Goal: Task Accomplishment & Management: Use online tool/utility

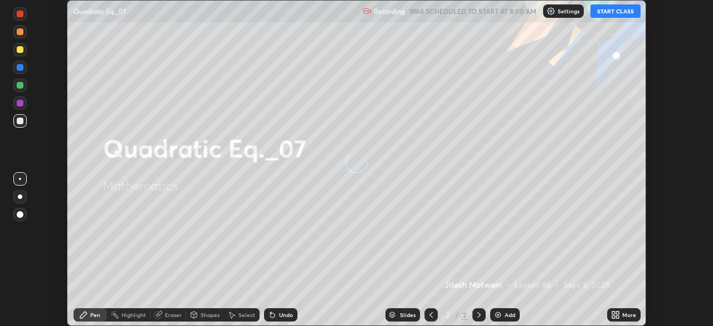
scroll to position [326, 713]
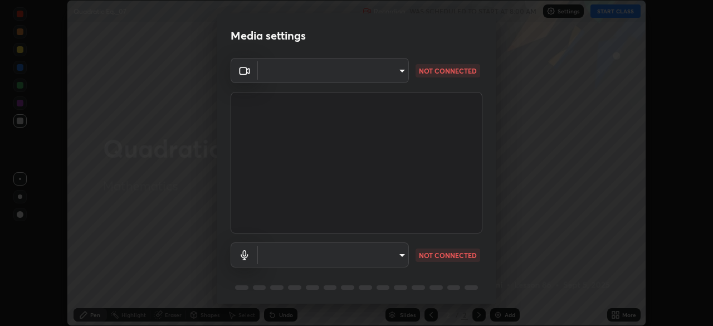
type input "f5ae6119dc4fab334a8cf66c369197aa9d1a3f6993b34b3aeb85a59339566d19"
type input "b6fc27b3cfd9b16c139071b3e43c8616f7c7432b4493bf15a59cfe2aa5dcb19a"
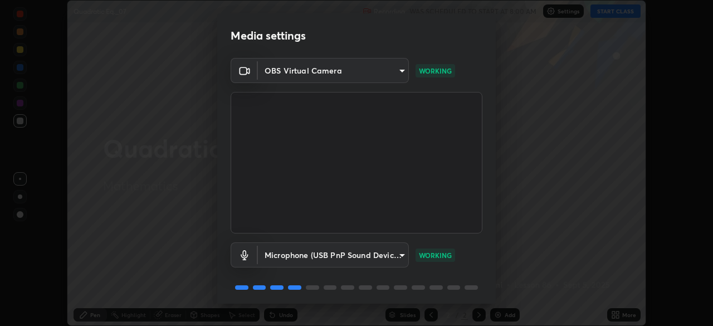
scroll to position [40, 0]
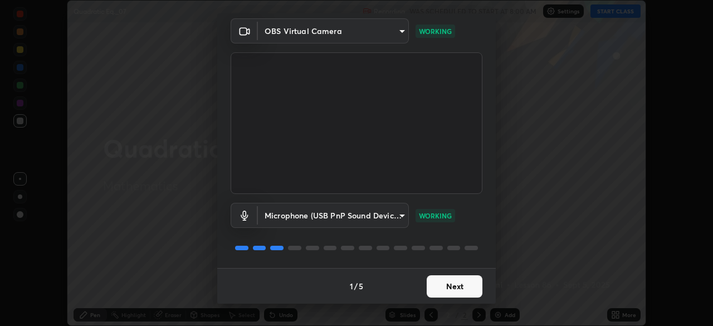
click at [462, 290] on button "Next" at bounding box center [455, 286] width 56 height 22
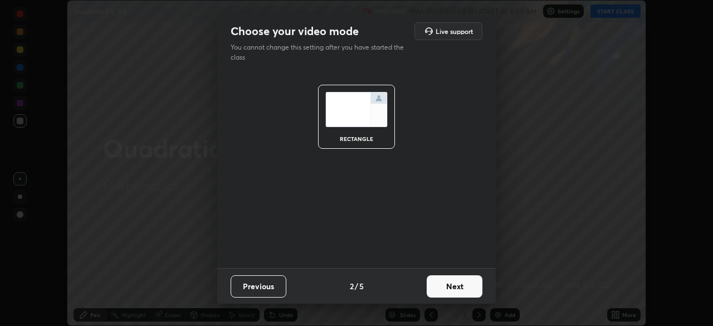
click at [464, 283] on button "Next" at bounding box center [455, 286] width 56 height 22
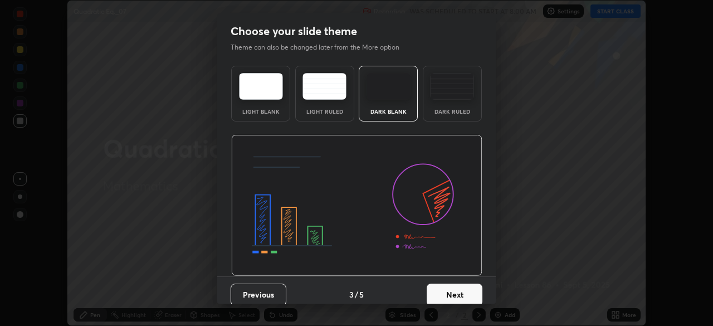
click at [470, 292] on button "Next" at bounding box center [455, 295] width 56 height 22
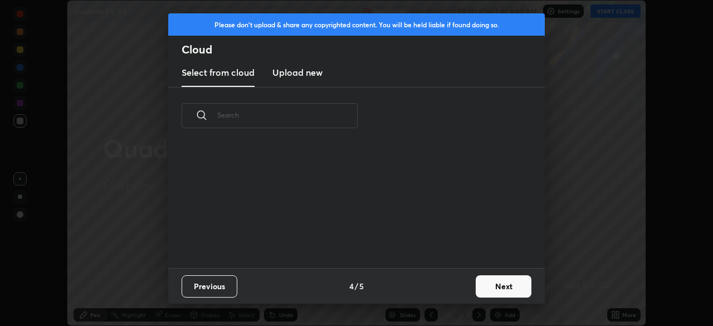
click at [502, 290] on button "Next" at bounding box center [504, 286] width 56 height 22
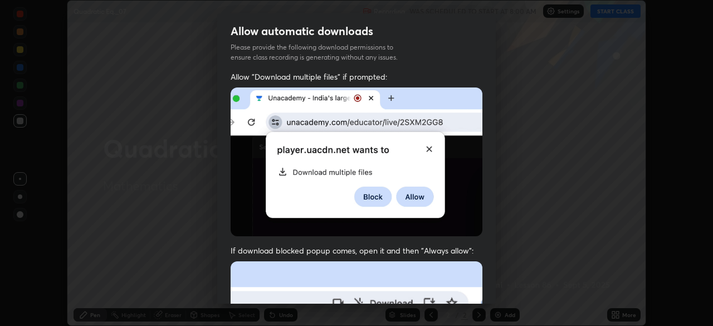
scroll to position [26, 0]
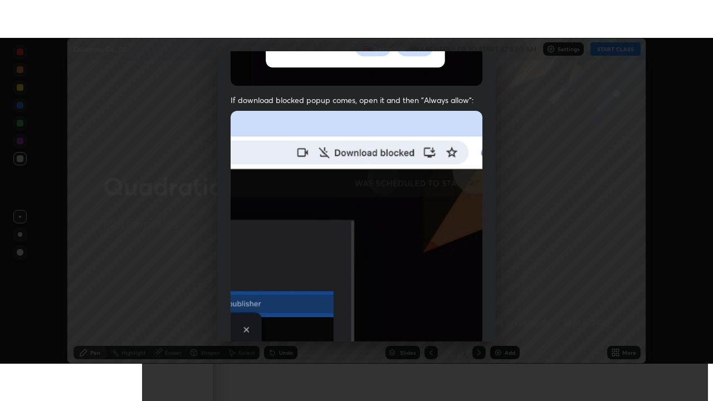
scroll to position [267, 0]
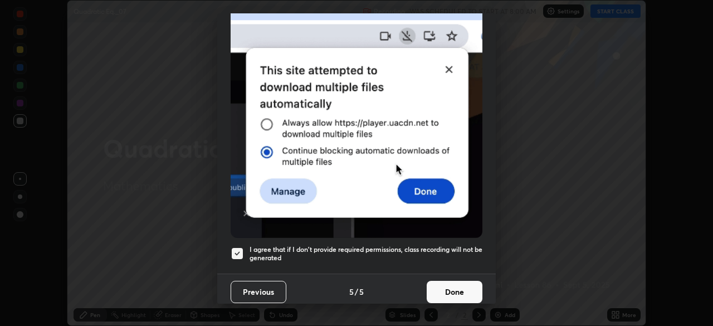
click at [456, 281] on button "Done" at bounding box center [455, 292] width 56 height 22
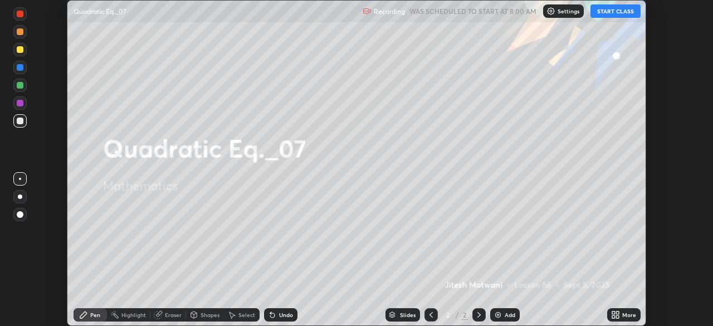
click at [626, 13] on button "START CLASS" at bounding box center [616, 10] width 50 height 13
click at [623, 316] on div "More" at bounding box center [630, 315] width 14 height 6
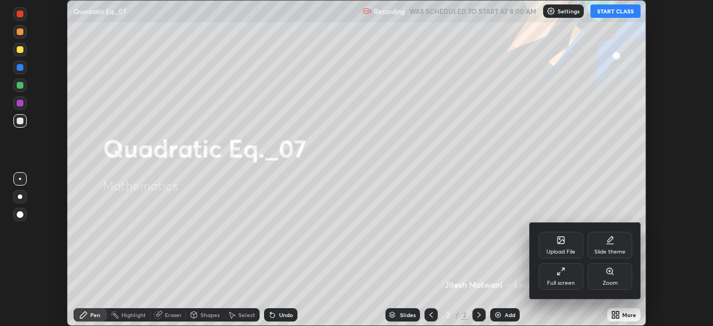
click at [571, 284] on div "Full screen" at bounding box center [561, 283] width 28 height 6
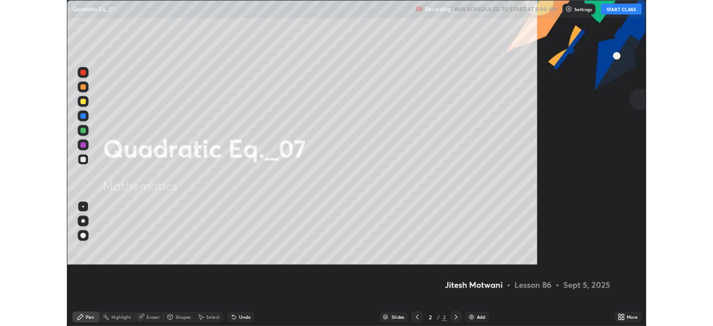
scroll to position [401, 713]
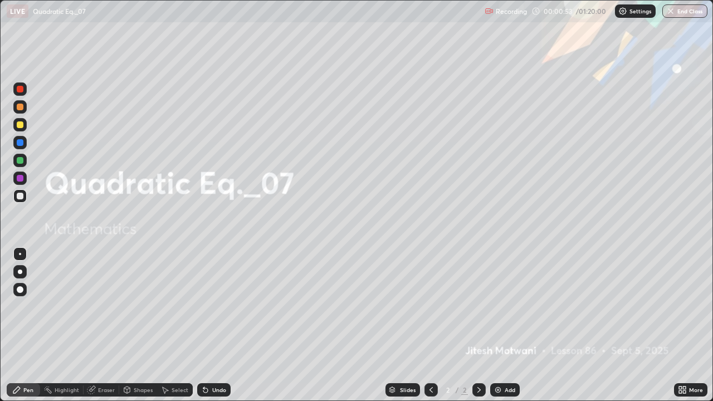
click at [506, 326] on div "Add" at bounding box center [505, 389] width 30 height 13
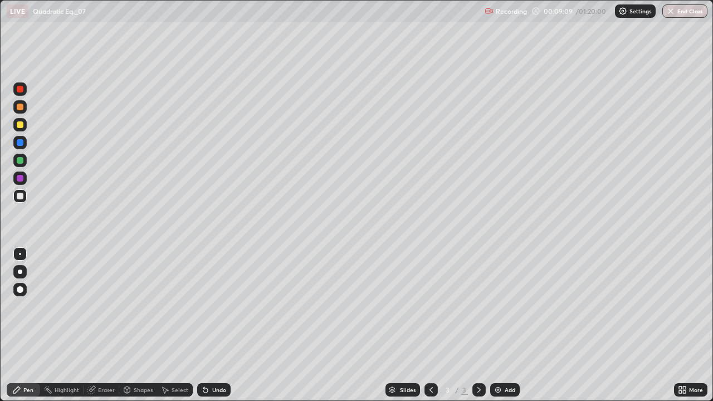
click at [20, 123] on div at bounding box center [20, 125] width 7 height 7
click at [22, 195] on div at bounding box center [20, 196] width 7 height 7
click at [21, 108] on div at bounding box center [20, 107] width 7 height 7
click at [18, 195] on div at bounding box center [20, 196] width 7 height 7
click at [20, 125] on div at bounding box center [20, 125] width 7 height 7
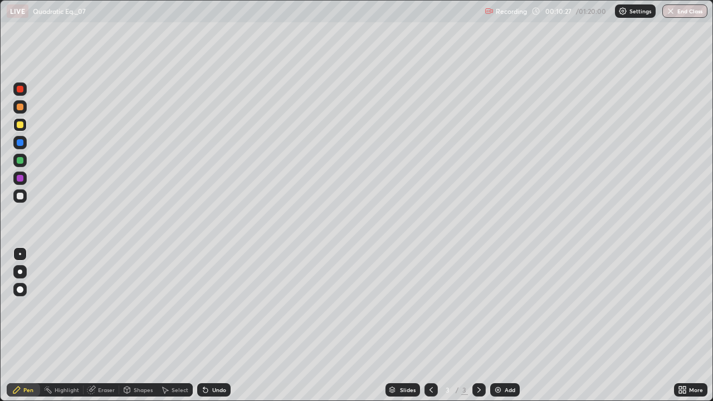
click at [215, 326] on div "Undo" at bounding box center [212, 390] width 38 height 22
click at [209, 326] on div "Undo" at bounding box center [213, 389] width 33 height 13
click at [212, 326] on div "Undo" at bounding box center [213, 389] width 33 height 13
click at [18, 142] on div at bounding box center [20, 142] width 7 height 7
click at [20, 129] on div at bounding box center [19, 124] width 13 height 13
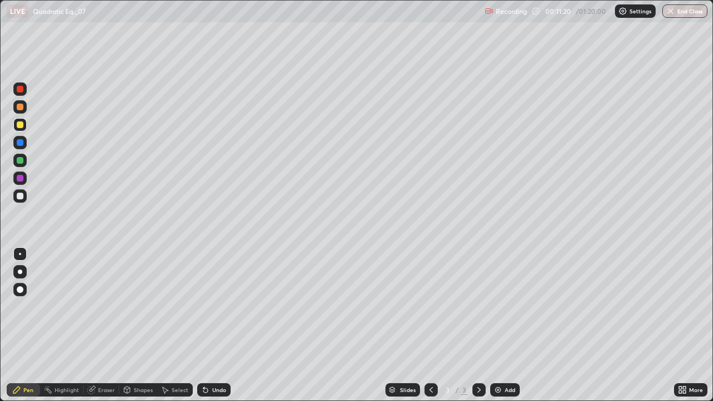
click at [212, 326] on div "Undo" at bounding box center [213, 389] width 33 height 13
click at [210, 326] on div "Undo" at bounding box center [213, 389] width 33 height 13
click at [212, 326] on div "Undo" at bounding box center [219, 390] width 14 height 6
click at [210, 326] on div "Undo" at bounding box center [213, 389] width 33 height 13
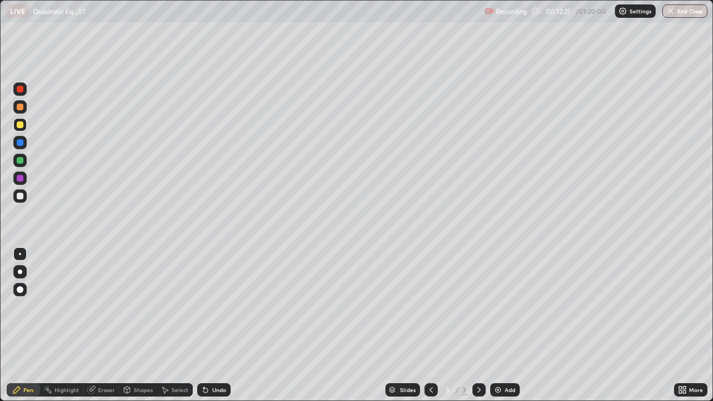
click at [508, 326] on div "Add" at bounding box center [505, 389] width 30 height 13
click at [431, 326] on icon at bounding box center [431, 390] width 3 height 6
click at [477, 326] on icon at bounding box center [479, 390] width 9 height 9
click at [430, 326] on div at bounding box center [431, 389] width 13 height 13
click at [477, 326] on icon at bounding box center [479, 390] width 9 height 9
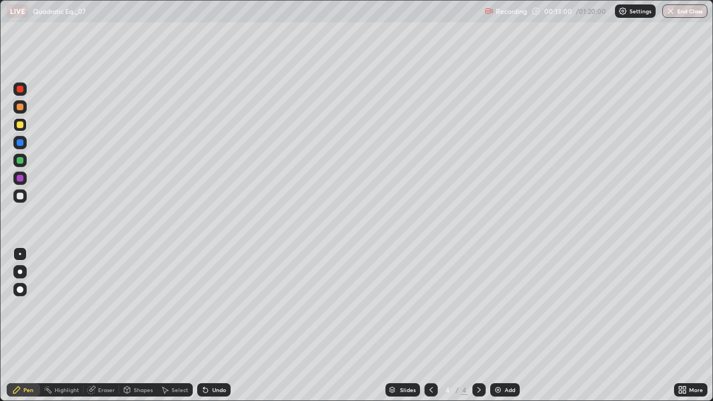
click at [20, 195] on div at bounding box center [20, 196] width 7 height 7
click at [428, 326] on icon at bounding box center [431, 390] width 9 height 9
click at [476, 326] on icon at bounding box center [479, 390] width 9 height 9
click at [427, 326] on icon at bounding box center [431, 390] width 9 height 9
click at [475, 326] on icon at bounding box center [479, 390] width 9 height 9
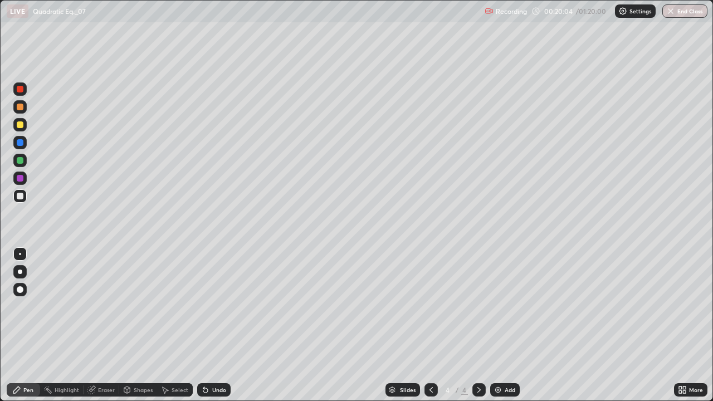
click at [433, 326] on div at bounding box center [431, 389] width 13 height 13
click at [179, 326] on div "Select" at bounding box center [180, 390] width 17 height 6
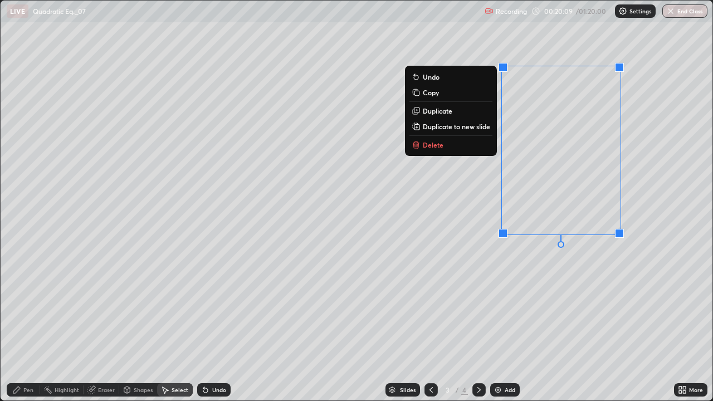
click at [436, 144] on p "Delete" at bounding box center [433, 144] width 21 height 9
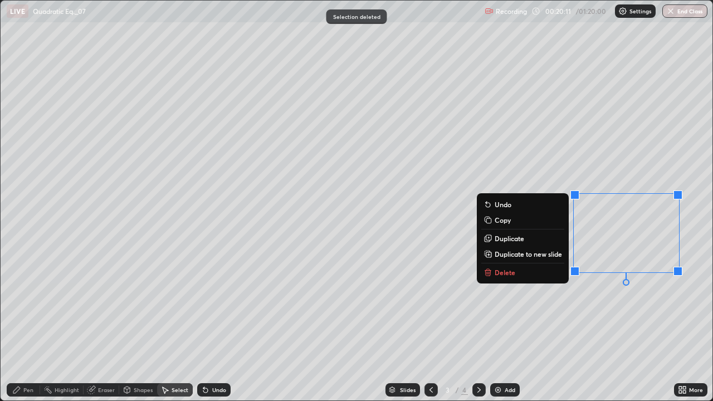
click at [504, 273] on p "Delete" at bounding box center [505, 272] width 21 height 9
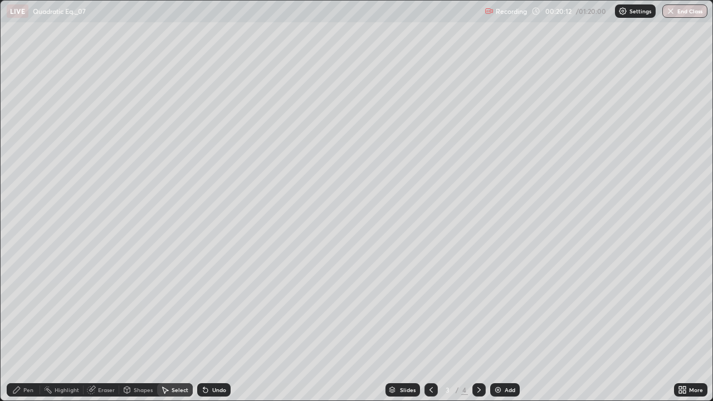
click at [479, 326] on icon at bounding box center [479, 390] width 9 height 9
click at [477, 326] on icon at bounding box center [479, 390] width 9 height 9
click at [19, 326] on div "Pen" at bounding box center [23, 389] width 33 height 13
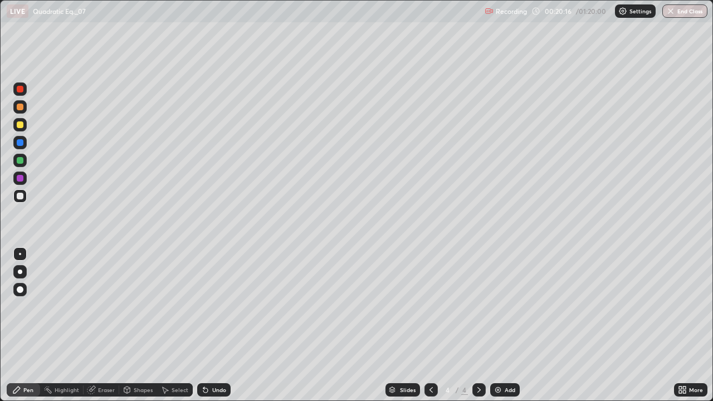
click at [16, 142] on div at bounding box center [19, 142] width 13 height 13
click at [20, 160] on div at bounding box center [20, 160] width 7 height 7
click at [212, 326] on div "Undo" at bounding box center [219, 390] width 14 height 6
click at [17, 194] on div at bounding box center [20, 196] width 7 height 7
click at [18, 144] on div at bounding box center [20, 142] width 7 height 7
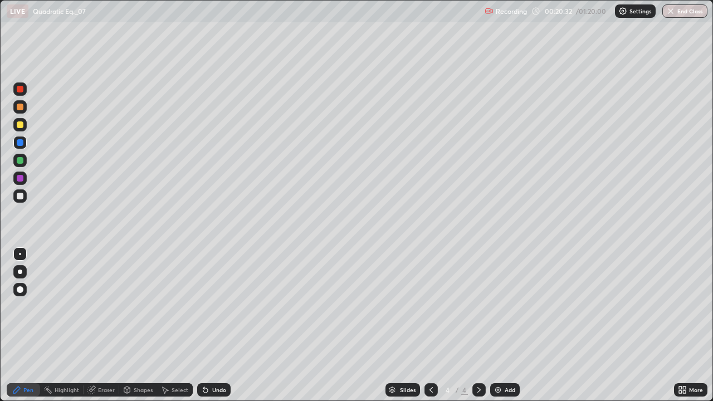
click at [213, 326] on div "Undo" at bounding box center [219, 390] width 14 height 6
click at [18, 194] on div at bounding box center [20, 196] width 7 height 7
click at [23, 124] on div at bounding box center [20, 125] width 7 height 7
click at [15, 158] on div at bounding box center [19, 160] width 13 height 13
click at [139, 326] on div "Shapes" at bounding box center [143, 390] width 19 height 6
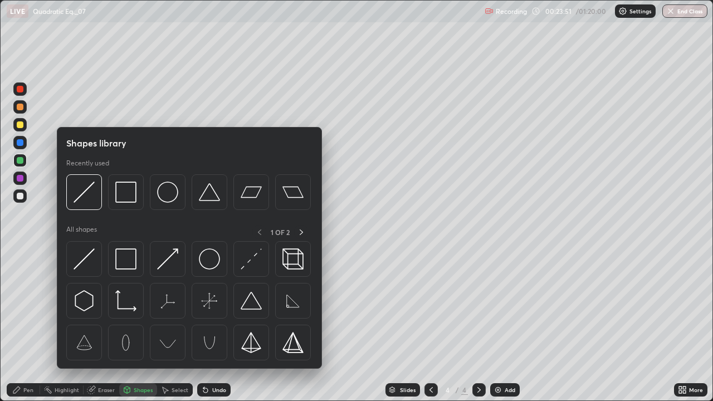
click at [103, 326] on div "Eraser" at bounding box center [106, 390] width 17 height 6
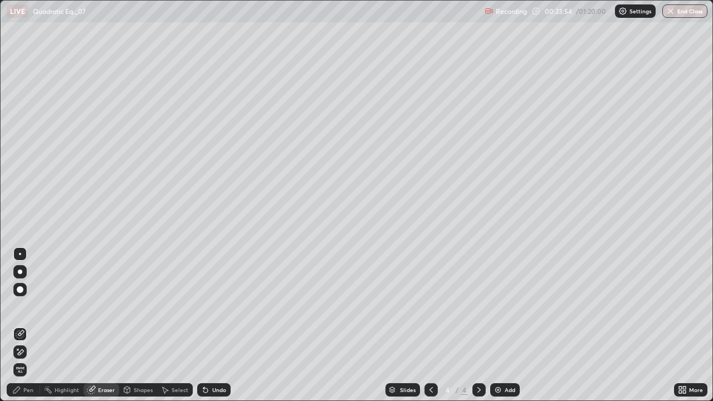
click at [30, 326] on div "Pen" at bounding box center [23, 389] width 33 height 13
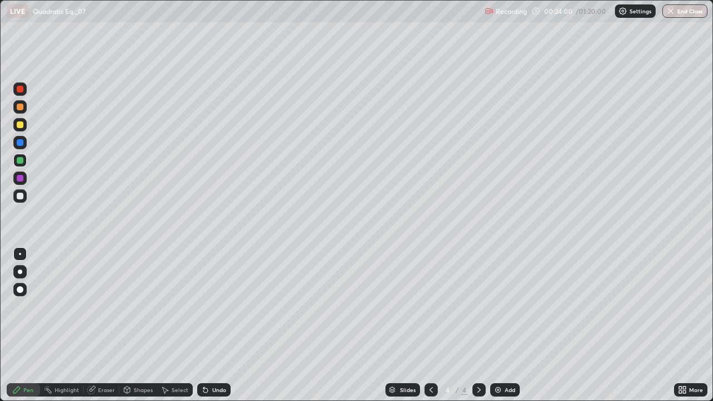
click at [18, 195] on div at bounding box center [20, 196] width 7 height 7
click at [21, 125] on div at bounding box center [20, 125] width 7 height 7
click at [101, 326] on div "Eraser" at bounding box center [106, 390] width 17 height 6
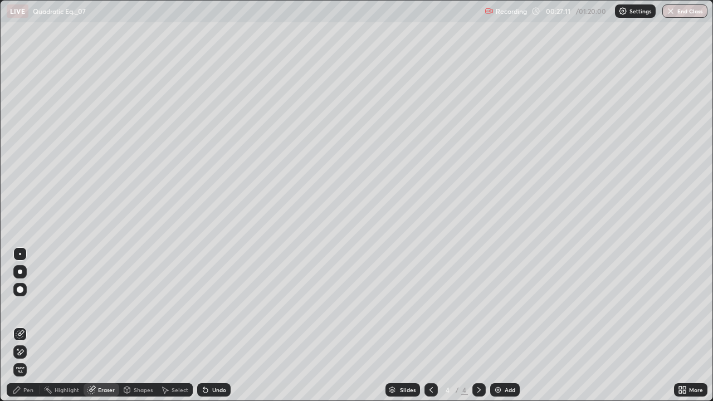
click at [26, 326] on div "Pen" at bounding box center [28, 390] width 10 height 6
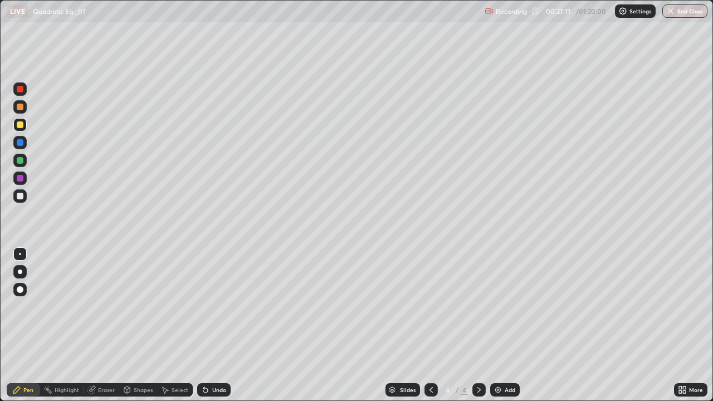
click at [19, 162] on div at bounding box center [20, 160] width 7 height 7
click at [21, 326] on icon at bounding box center [16, 390] width 9 height 9
click at [140, 326] on div "Shapes" at bounding box center [138, 389] width 38 height 13
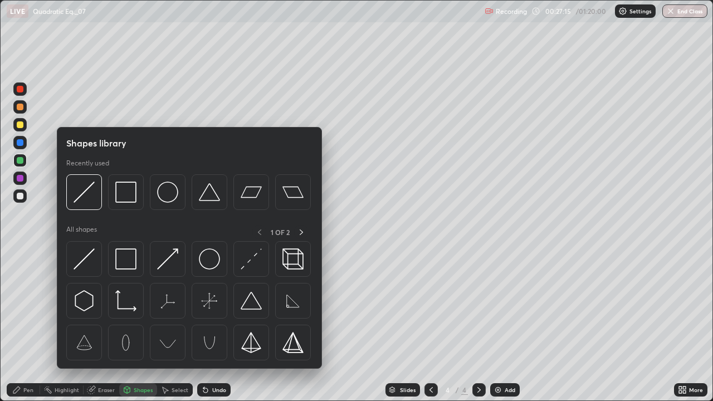
click at [108, 326] on div "Eraser" at bounding box center [102, 389] width 36 height 13
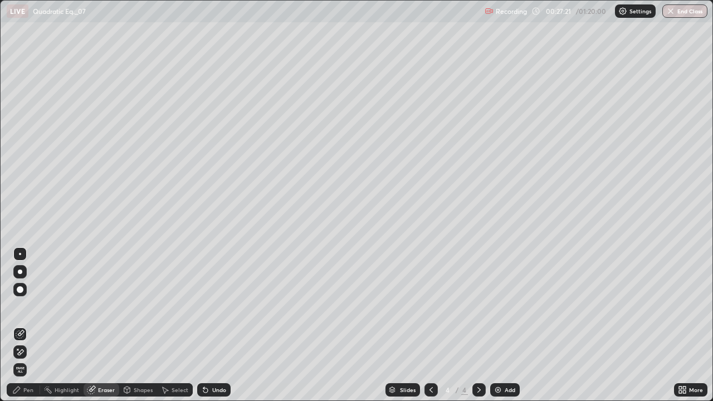
click at [16, 326] on icon at bounding box center [16, 390] width 7 height 7
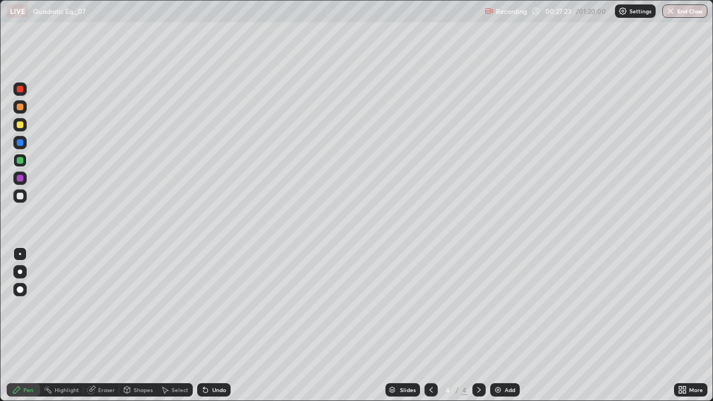
click at [17, 197] on div at bounding box center [20, 196] width 7 height 7
click at [20, 126] on div at bounding box center [20, 125] width 7 height 7
click at [507, 326] on div "Add" at bounding box center [510, 390] width 11 height 6
click at [20, 193] on div at bounding box center [20, 196] width 7 height 7
click at [23, 161] on div at bounding box center [19, 160] width 13 height 13
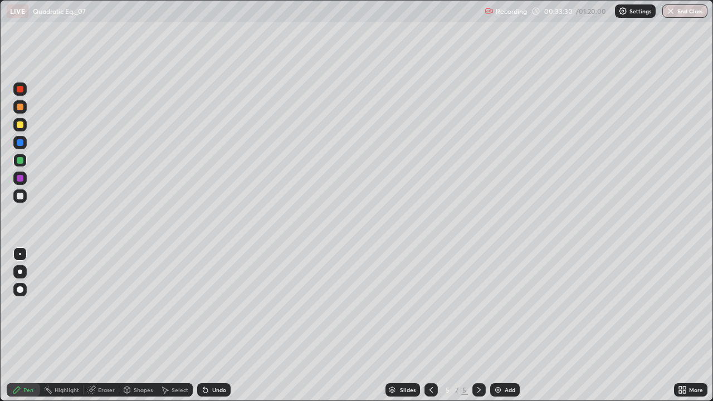
click at [103, 326] on div "Eraser" at bounding box center [106, 390] width 17 height 6
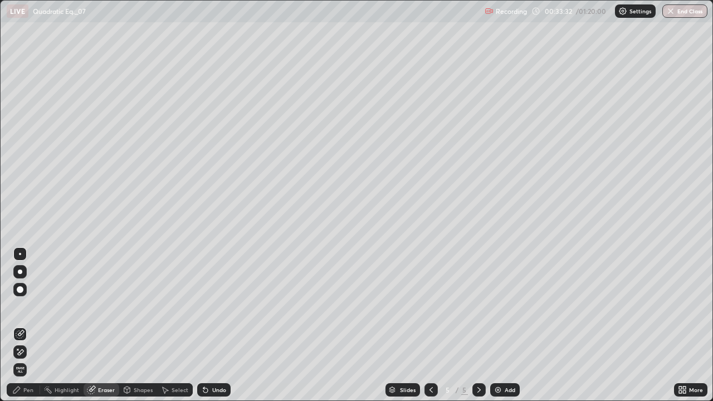
click at [20, 326] on div "Pen" at bounding box center [23, 390] width 33 height 22
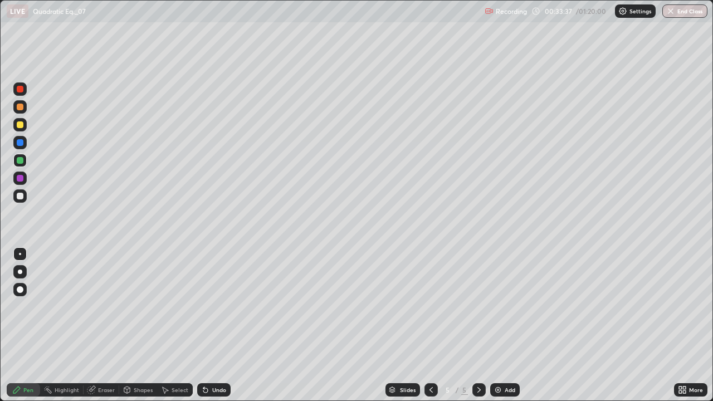
click at [19, 197] on div at bounding box center [20, 196] width 7 height 7
click at [222, 326] on div "Undo" at bounding box center [219, 390] width 14 height 6
click at [221, 326] on div "Undo" at bounding box center [219, 390] width 14 height 6
click at [17, 124] on div at bounding box center [20, 125] width 7 height 7
click at [21, 196] on div at bounding box center [20, 196] width 7 height 7
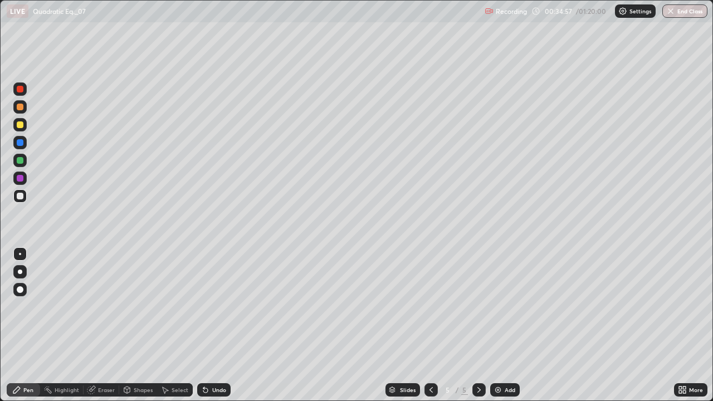
click at [21, 142] on div at bounding box center [20, 142] width 7 height 7
click at [21, 120] on div at bounding box center [19, 124] width 13 height 13
click at [14, 192] on div at bounding box center [19, 196] width 13 height 13
click at [216, 326] on div "Undo" at bounding box center [213, 389] width 33 height 13
click at [19, 140] on div at bounding box center [20, 142] width 7 height 7
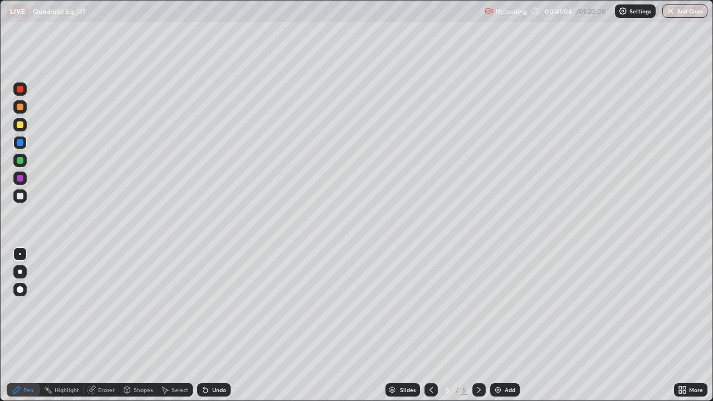
click at [20, 196] on div at bounding box center [20, 196] width 7 height 7
click at [173, 326] on div "Select" at bounding box center [180, 390] width 17 height 6
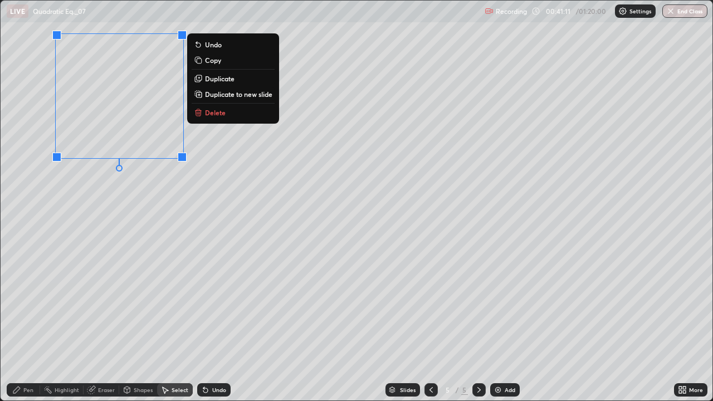
click at [220, 113] on p "Delete" at bounding box center [215, 112] width 21 height 9
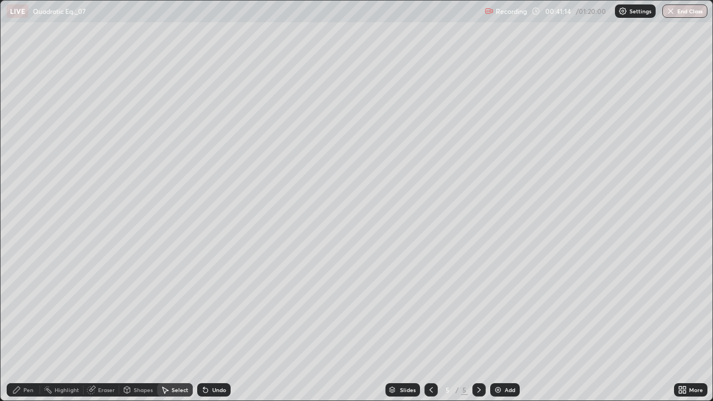
click at [108, 326] on div "Eraser" at bounding box center [102, 389] width 36 height 13
click at [29, 326] on div "Pen" at bounding box center [28, 390] width 10 height 6
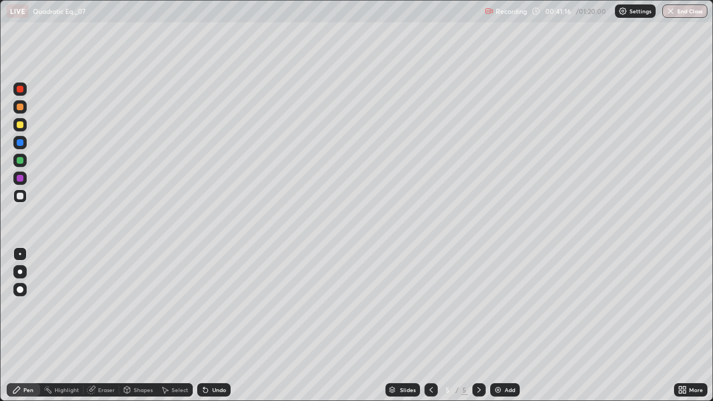
click at [19, 124] on div at bounding box center [20, 125] width 7 height 7
click at [25, 326] on div "Pen" at bounding box center [23, 389] width 33 height 13
click at [20, 157] on div at bounding box center [20, 160] width 7 height 7
click at [213, 326] on div "Undo" at bounding box center [219, 390] width 14 height 6
click at [18, 143] on div at bounding box center [20, 142] width 7 height 7
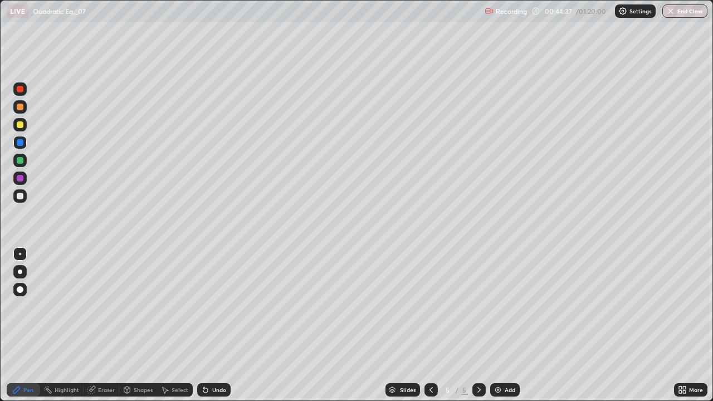
click at [25, 128] on div at bounding box center [19, 124] width 13 height 13
click at [507, 326] on div "Add" at bounding box center [510, 390] width 11 height 6
click at [20, 195] on div at bounding box center [20, 196] width 7 height 7
click at [21, 129] on div at bounding box center [19, 124] width 13 height 13
click at [20, 143] on div at bounding box center [20, 142] width 7 height 7
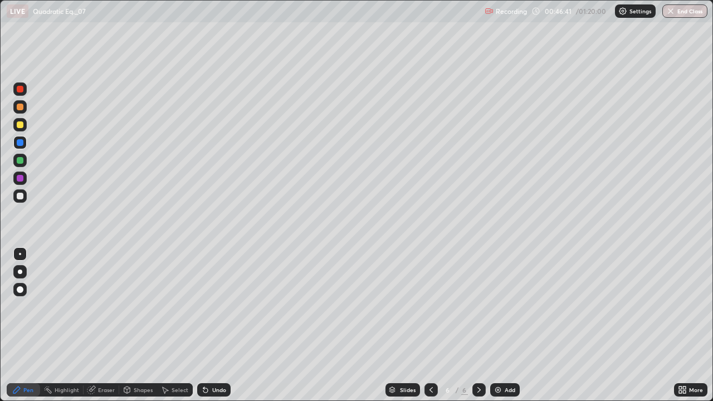
click at [22, 161] on div at bounding box center [20, 160] width 7 height 7
click at [517, 326] on div "Slides 6 / 6 Add" at bounding box center [453, 390] width 444 height 22
click at [508, 326] on div "Add" at bounding box center [510, 390] width 11 height 6
click at [17, 123] on div at bounding box center [20, 125] width 7 height 7
click at [18, 201] on div at bounding box center [19, 196] width 13 height 13
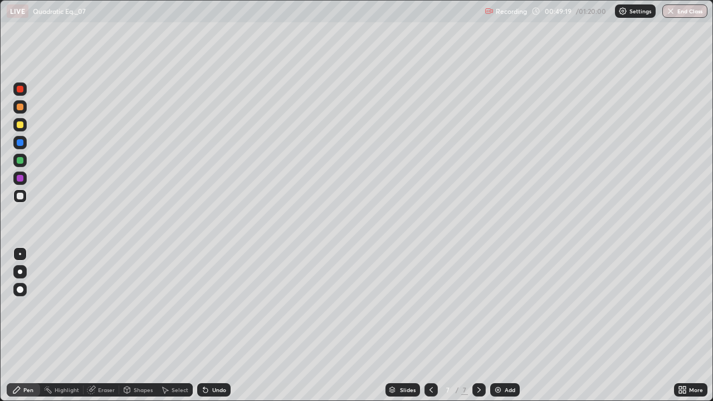
click at [215, 326] on div "Undo" at bounding box center [219, 390] width 14 height 6
click at [220, 326] on div "Undo" at bounding box center [213, 389] width 33 height 13
click at [213, 326] on div "Undo" at bounding box center [212, 390] width 38 height 22
click at [218, 326] on div "Undo" at bounding box center [213, 389] width 33 height 13
click at [173, 326] on div "Select" at bounding box center [180, 390] width 17 height 6
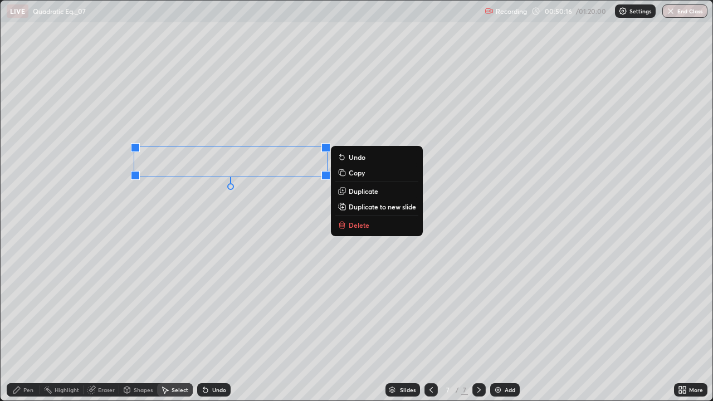
click at [21, 326] on div "Pen" at bounding box center [23, 389] width 33 height 13
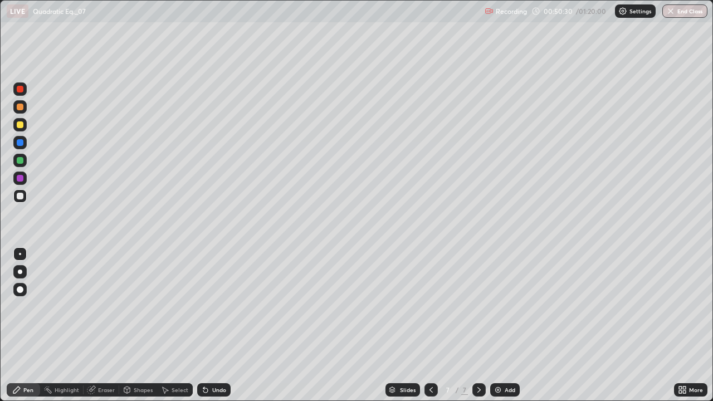
click at [20, 142] on div at bounding box center [20, 142] width 7 height 7
click at [20, 200] on div at bounding box center [19, 196] width 13 height 13
click at [212, 326] on div "Undo" at bounding box center [212, 390] width 38 height 22
click at [18, 160] on div at bounding box center [20, 160] width 7 height 7
click at [14, 139] on div at bounding box center [19, 142] width 13 height 13
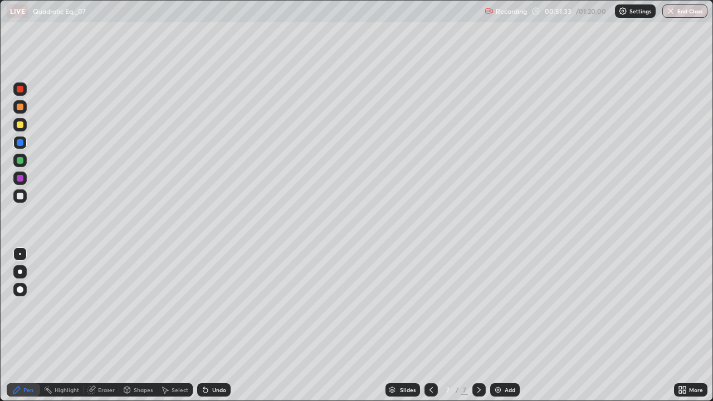
click at [17, 126] on div at bounding box center [20, 125] width 7 height 7
click at [20, 193] on div at bounding box center [20, 196] width 7 height 7
click at [208, 326] on div "Undo" at bounding box center [213, 389] width 33 height 13
click at [23, 159] on div at bounding box center [20, 160] width 7 height 7
click at [18, 201] on div at bounding box center [19, 196] width 13 height 13
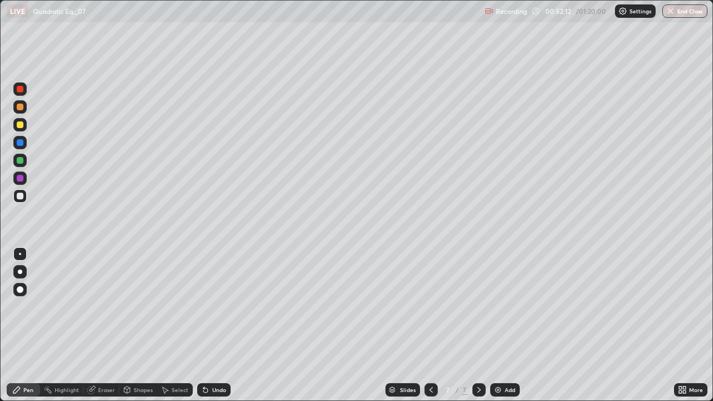
click at [208, 326] on div "Undo" at bounding box center [213, 389] width 33 height 13
click at [210, 326] on div "Undo" at bounding box center [213, 389] width 33 height 13
click at [25, 164] on div at bounding box center [19, 160] width 13 height 13
click at [21, 143] on div at bounding box center [20, 142] width 7 height 7
click at [16, 106] on div at bounding box center [19, 106] width 13 height 13
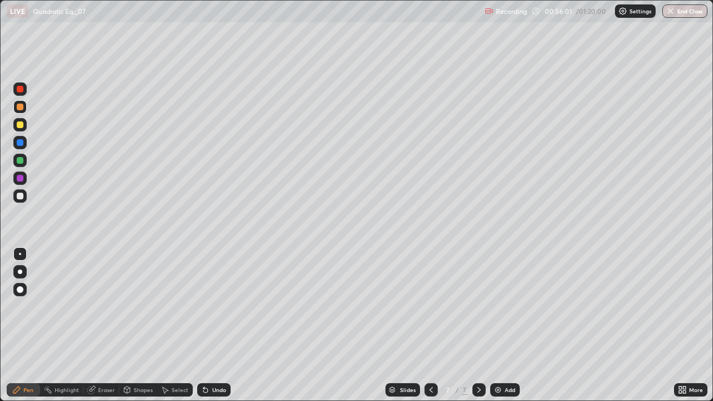
click at [516, 326] on div "Add" at bounding box center [505, 389] width 30 height 13
click at [20, 123] on div at bounding box center [20, 125] width 7 height 7
click at [224, 326] on div "Undo" at bounding box center [213, 389] width 33 height 13
click at [218, 326] on div "Undo" at bounding box center [219, 390] width 14 height 6
click at [216, 326] on div "Undo" at bounding box center [219, 390] width 14 height 6
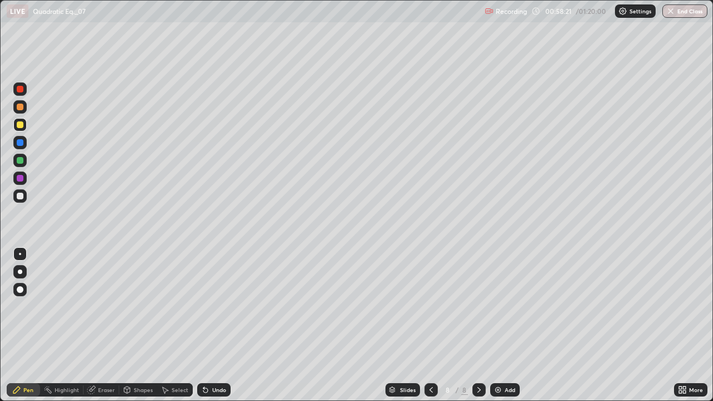
click at [105, 326] on div "Eraser" at bounding box center [106, 390] width 17 height 6
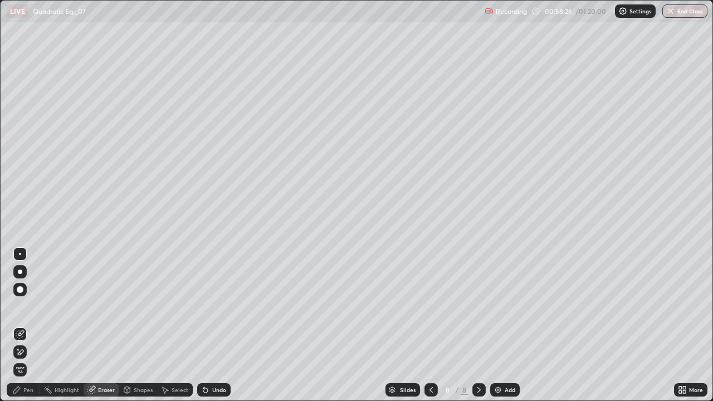
click at [25, 326] on div "Pen" at bounding box center [28, 390] width 10 height 6
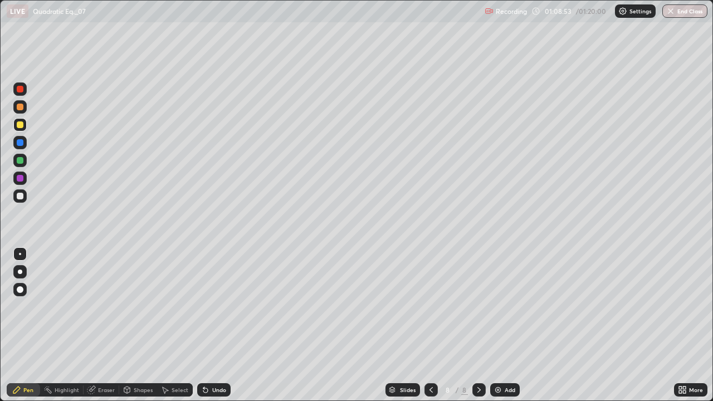
click at [513, 326] on div "Add" at bounding box center [510, 390] width 11 height 6
click at [19, 125] on div at bounding box center [20, 125] width 7 height 7
click at [692, 13] on button "End Class" at bounding box center [685, 10] width 45 height 13
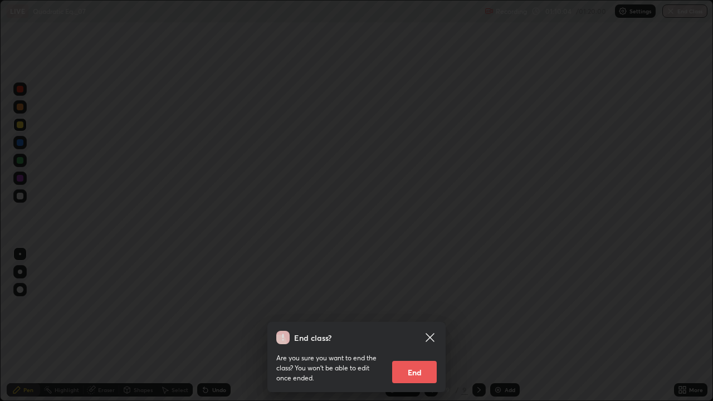
click at [419, 326] on button "End" at bounding box center [414, 372] width 45 height 22
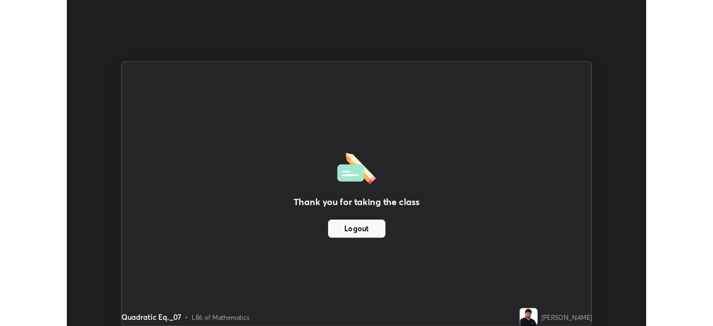
scroll to position [55411, 55024]
